Goal: Task Accomplishment & Management: Manage account settings

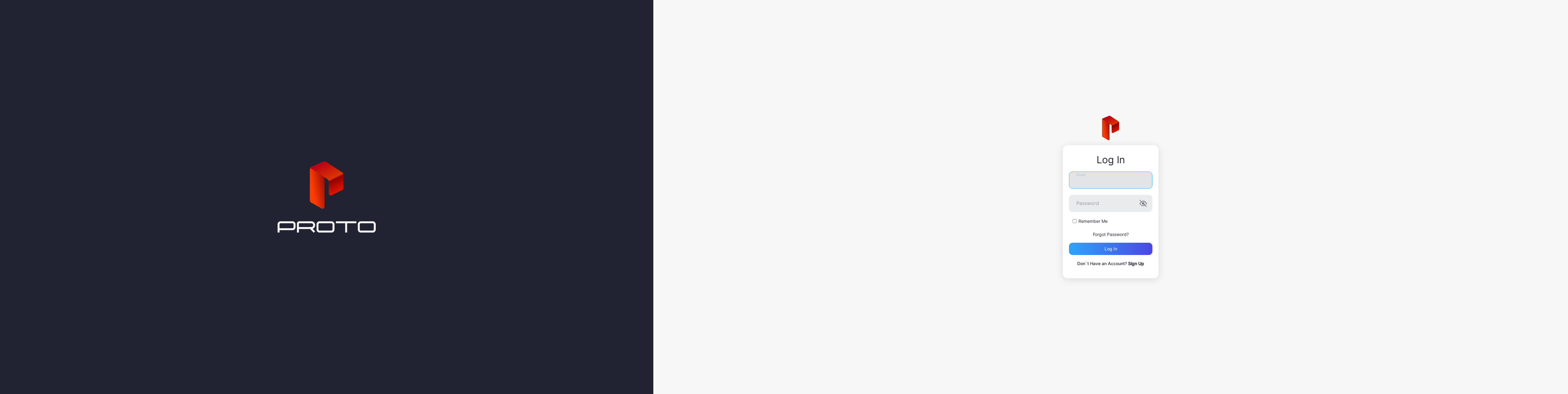
click at [1131, 184] on input "Email" at bounding box center [1110, 180] width 83 height 17
type input "**********"
click at [1100, 213] on form "**********" at bounding box center [1110, 213] width 83 height 83
click at [1069, 243] on button "Log in" at bounding box center [1110, 249] width 83 height 12
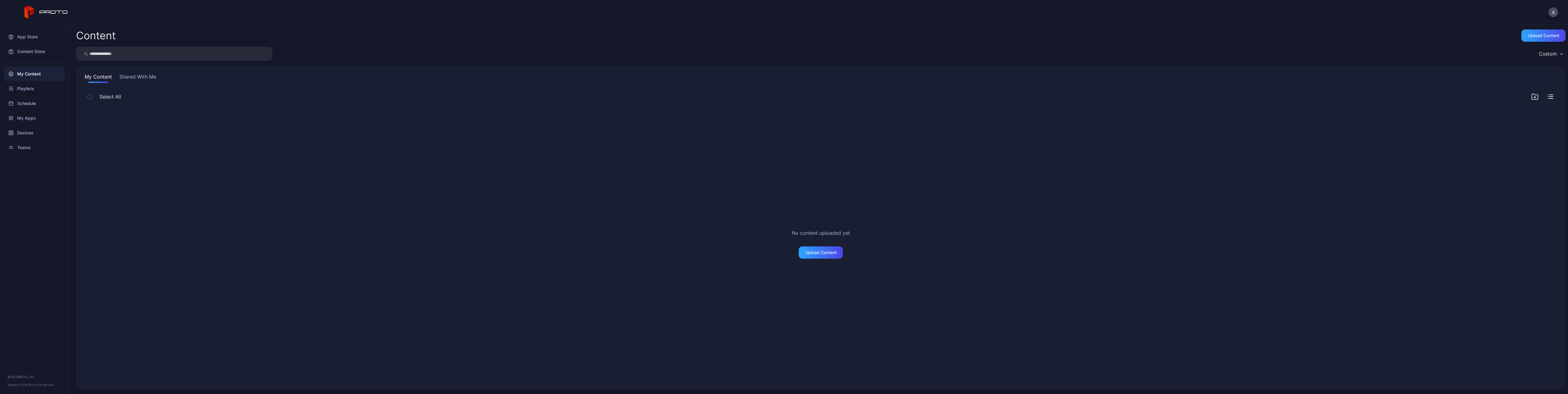
click at [497, 207] on div "No content uploaded yet Upload Content" at bounding box center [821, 244] width 1485 height 286
click at [19, 134] on div "Devices" at bounding box center [34, 133] width 61 height 15
click at [808, 239] on div "Connect Device" at bounding box center [821, 241] width 32 height 5
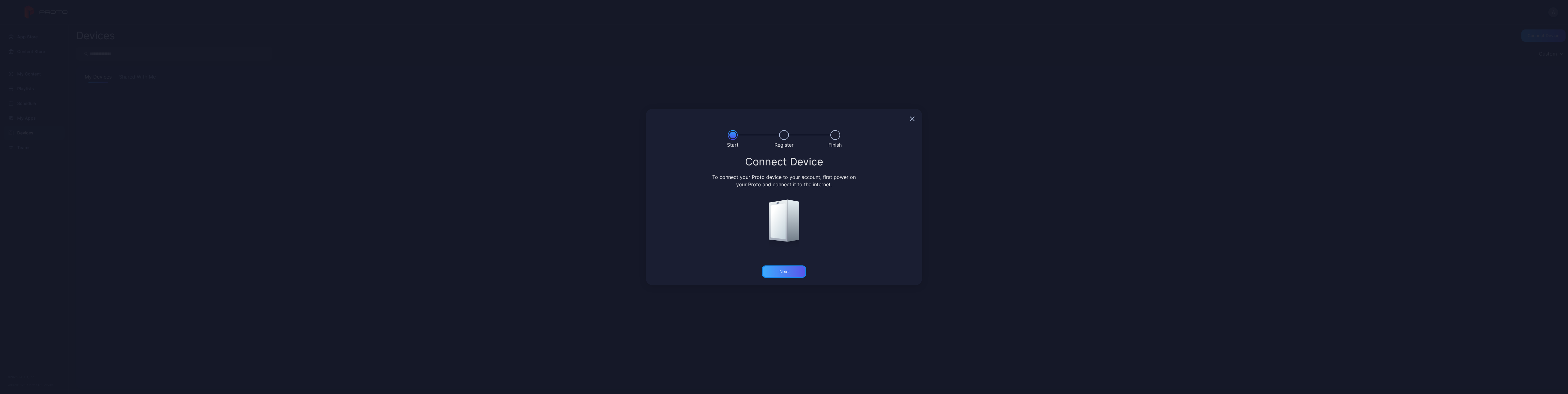
click at [774, 274] on div "Next" at bounding box center [784, 272] width 44 height 12
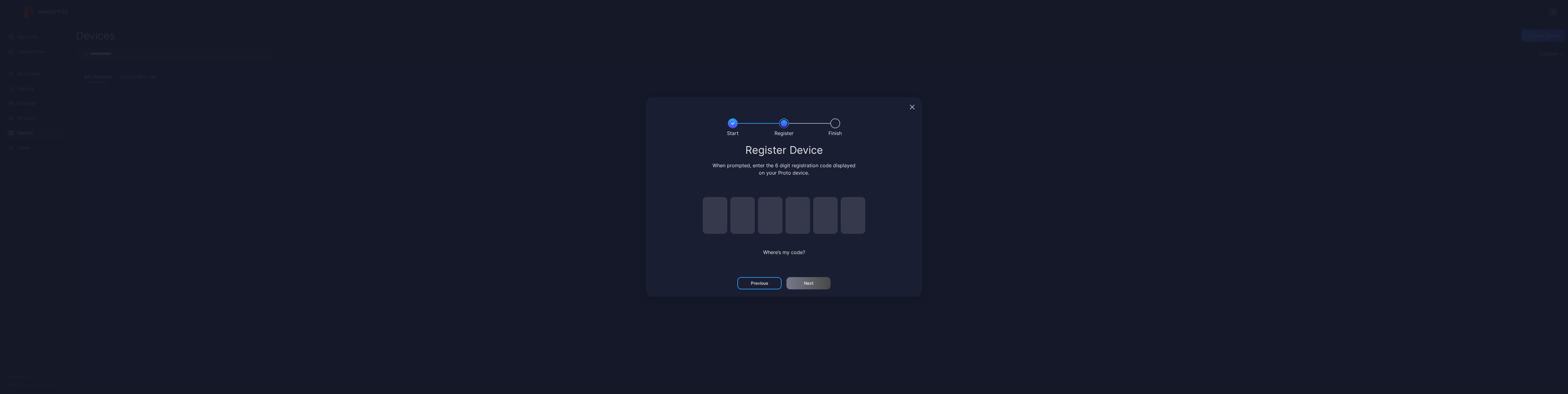
click at [701, 219] on div at bounding box center [784, 216] width 178 height 37
click at [716, 221] on input "pin code 1 of 6" at bounding box center [715, 216] width 24 height 37
type input "*"
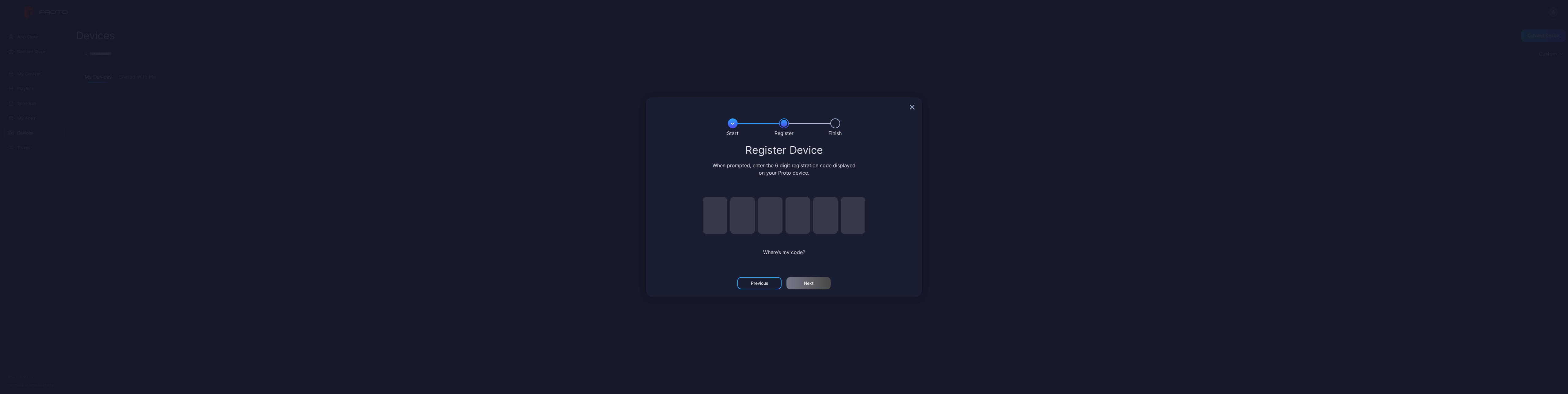
type input "*"
click at [797, 278] on div "Next" at bounding box center [808, 283] width 44 height 12
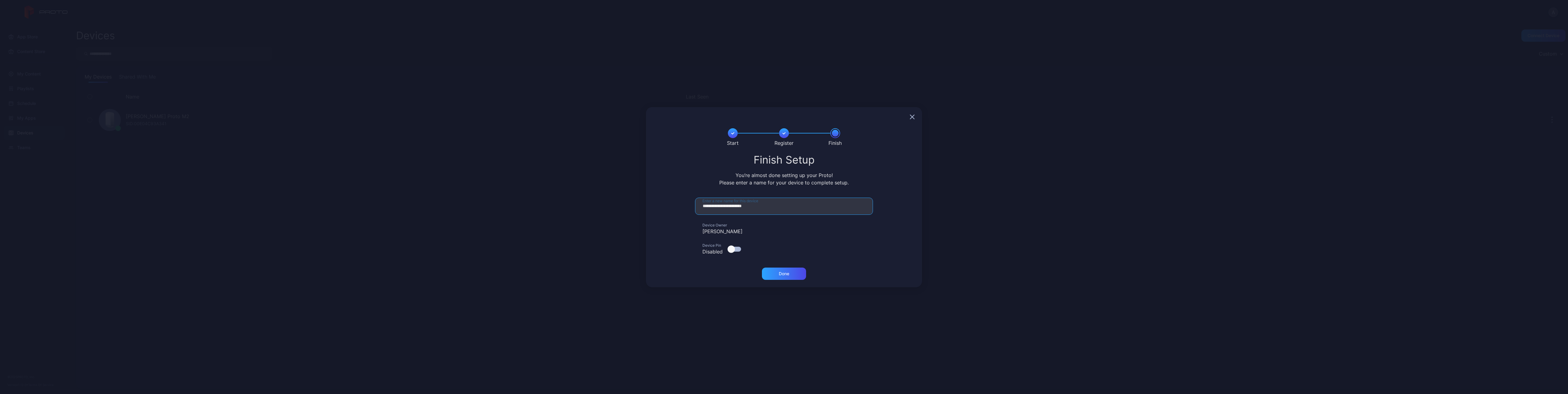
drag, startPoint x: 737, startPoint y: 206, endPoint x: 691, endPoint y: 203, distance: 46.1
click at [696, 203] on input "**********" at bounding box center [784, 206] width 178 height 17
type input "**********"
click at [779, 271] on div "Done" at bounding box center [784, 273] width 44 height 12
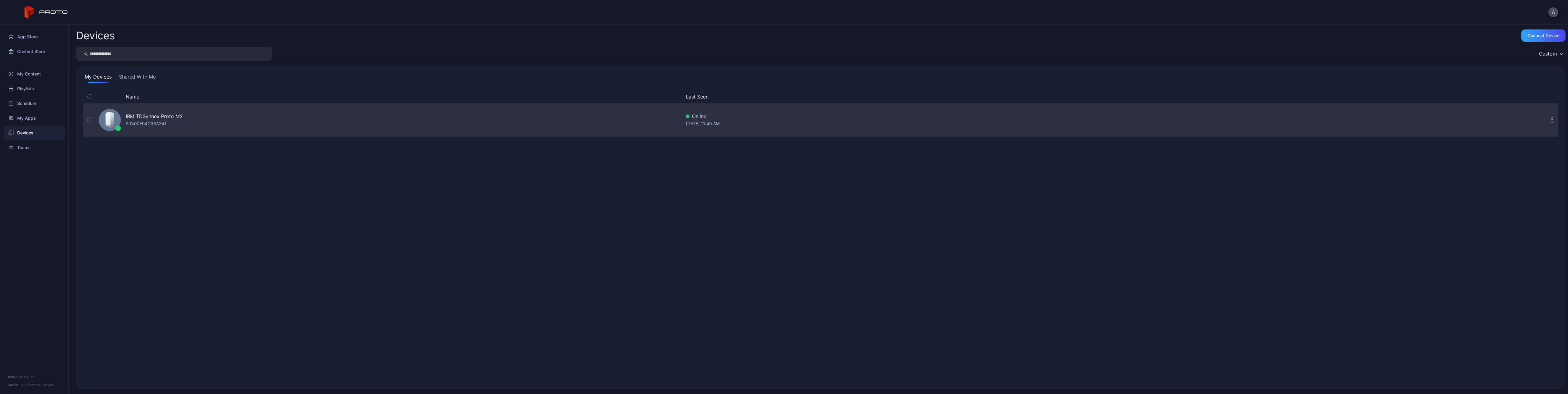
click at [146, 116] on div "IBM TDSynnex Proto M2" at bounding box center [155, 116] width 57 height 7
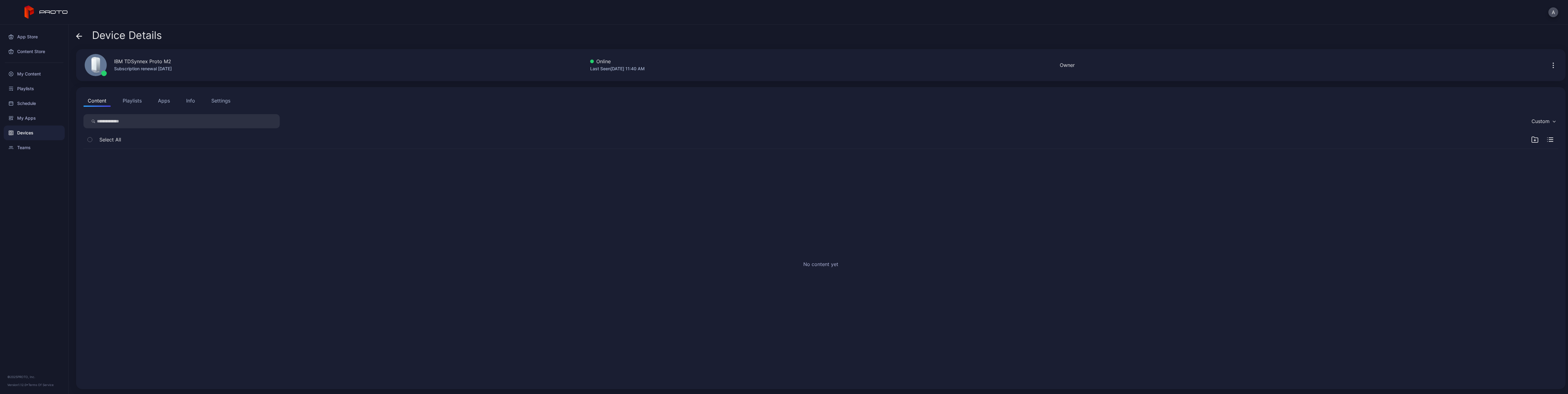
click at [222, 104] on div "Settings" at bounding box center [220, 100] width 19 height 7
click at [154, 182] on div at bounding box center [153, 183] width 7 height 7
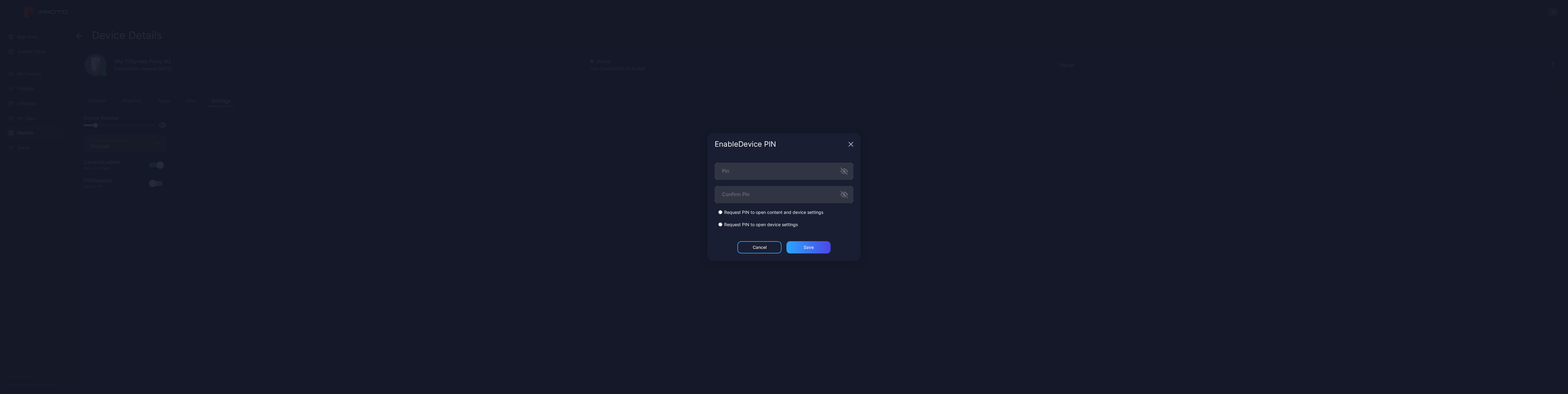
click at [851, 143] on icon "button" at bounding box center [851, 144] width 5 height 5
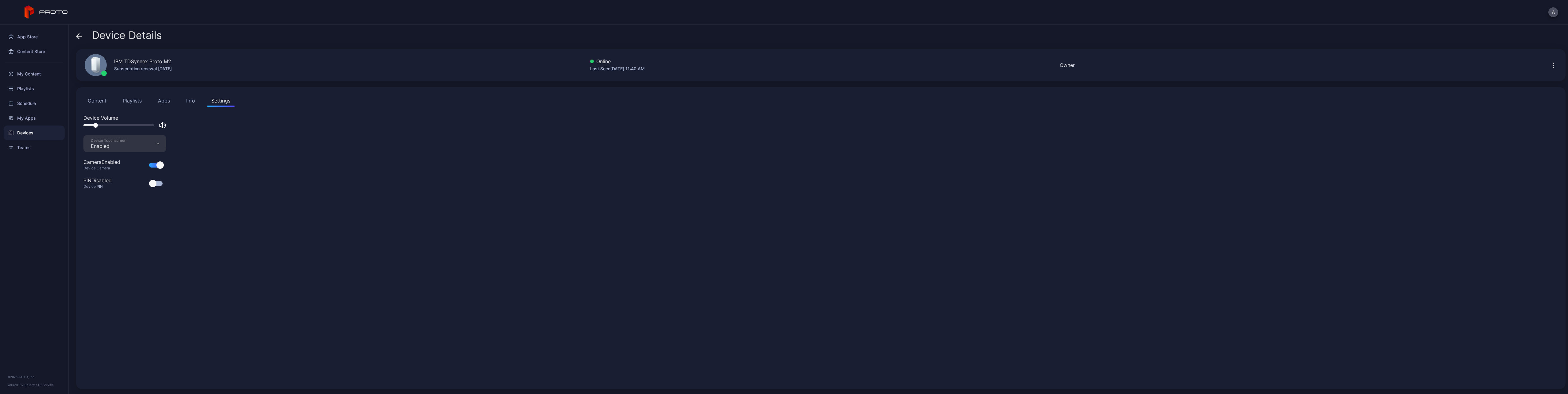
click at [279, 272] on div "Device Volume Device Touchscreen Enabled Camera Enabled Device Camera PIN Disab…" at bounding box center [821, 247] width 1475 height 267
